Goal: Transaction & Acquisition: Purchase product/service

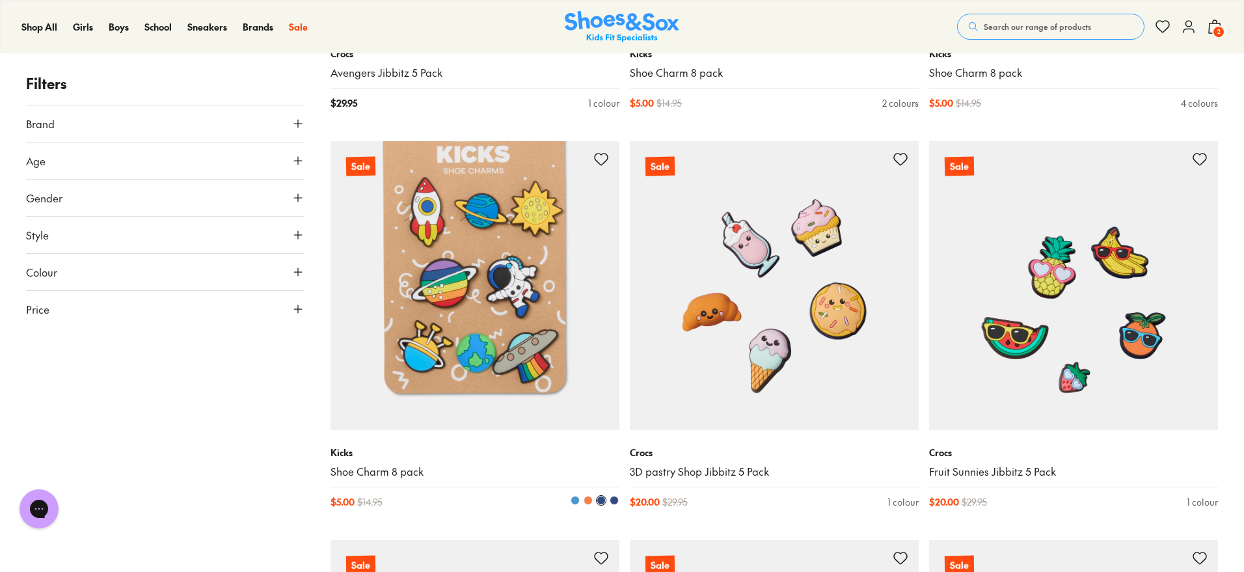
scroll to position [976, 0]
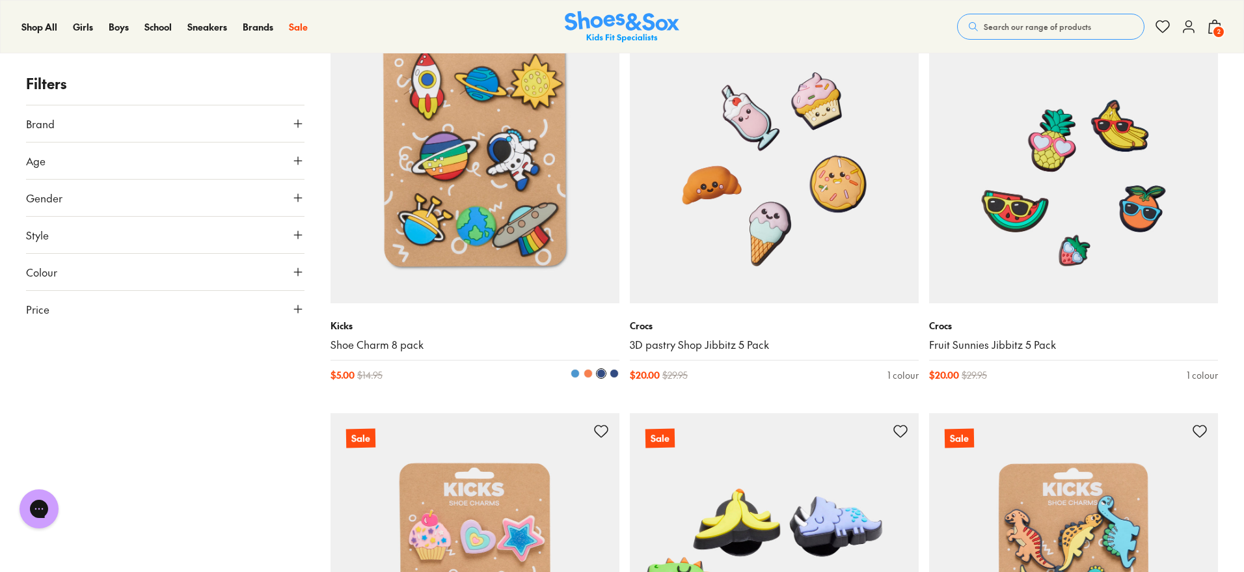
click at [481, 194] on img at bounding box center [474, 158] width 289 height 289
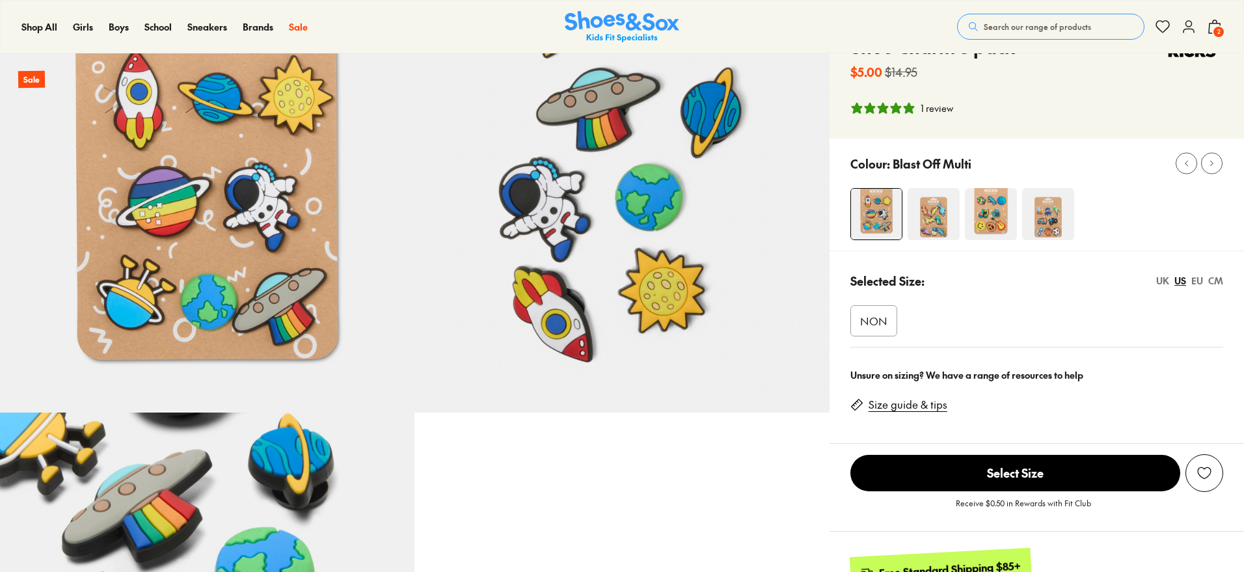
select select "*"
click at [875, 317] on span "NON" at bounding box center [873, 321] width 27 height 16
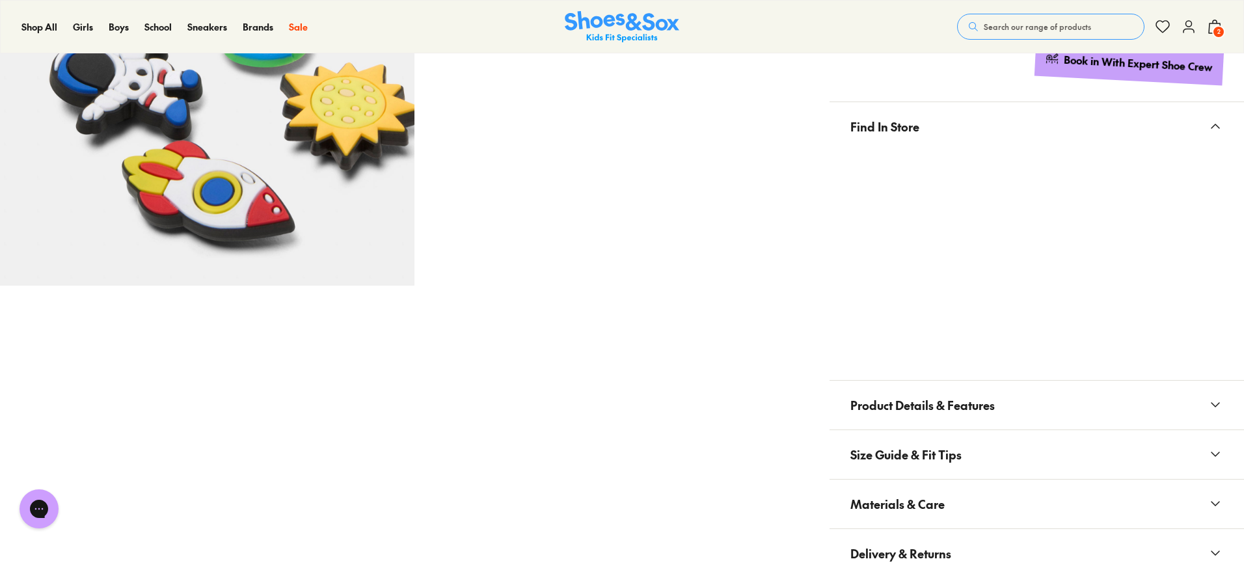
scroll to position [651, 0]
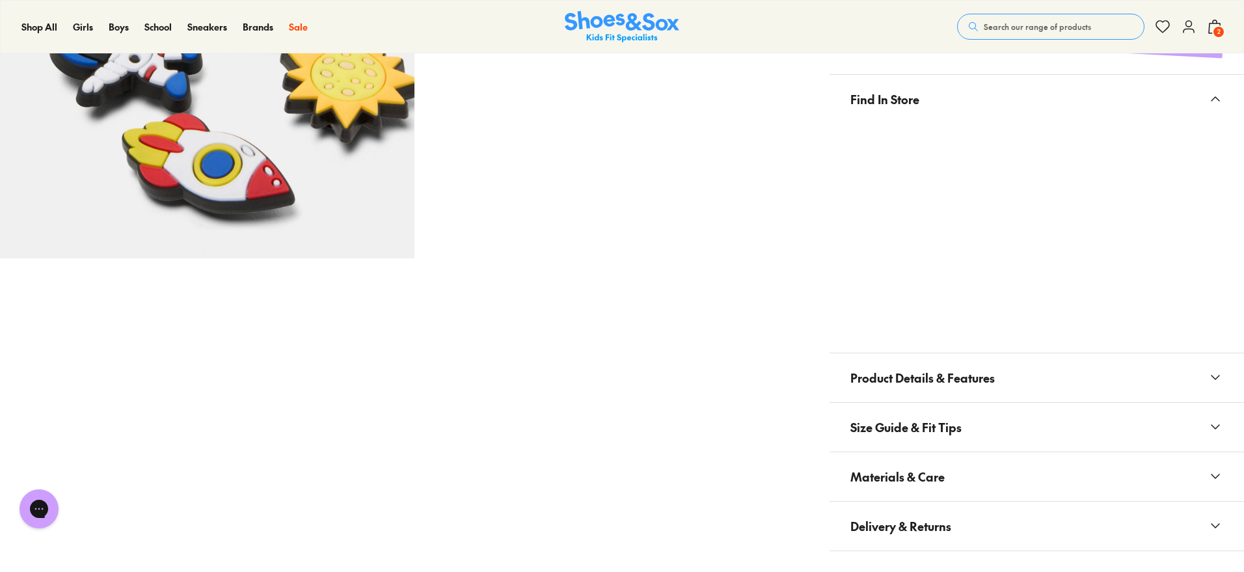
click at [1034, 372] on button "Product Details & Features" at bounding box center [1036, 377] width 414 height 49
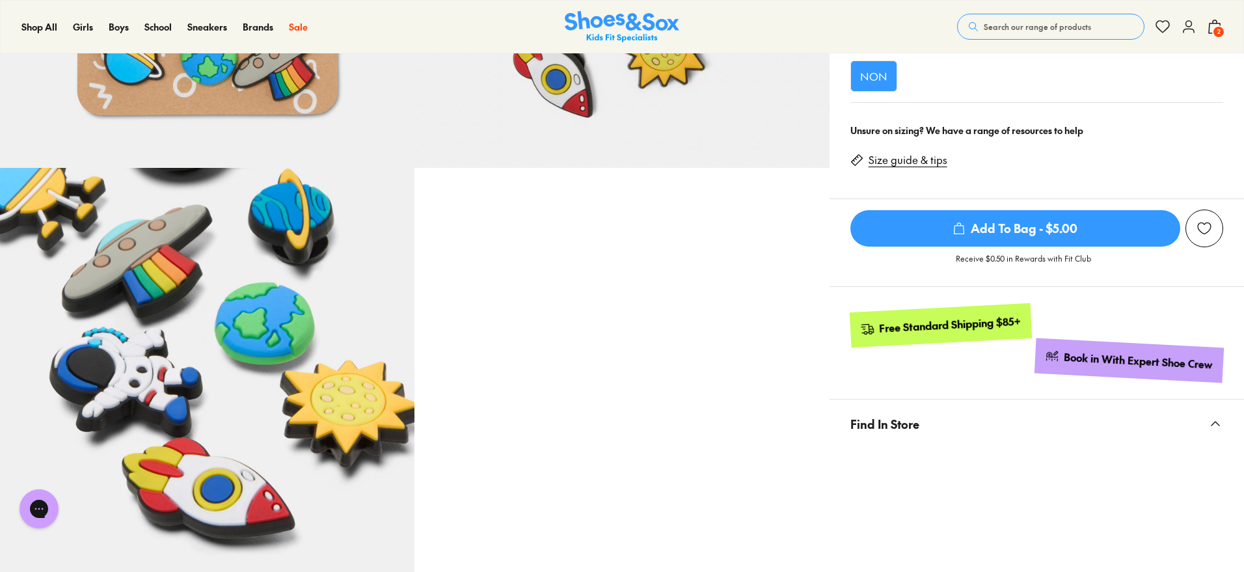
scroll to position [325, 0]
